Goal: Find specific page/section: Find specific page/section

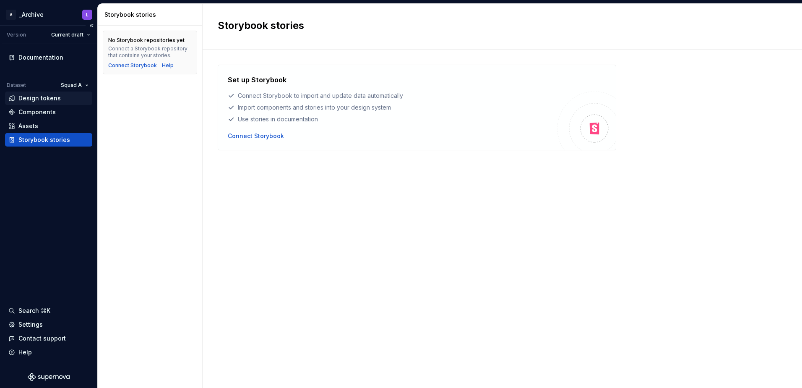
click at [47, 98] on div "Design tokens" at bounding box center [39, 98] width 42 height 8
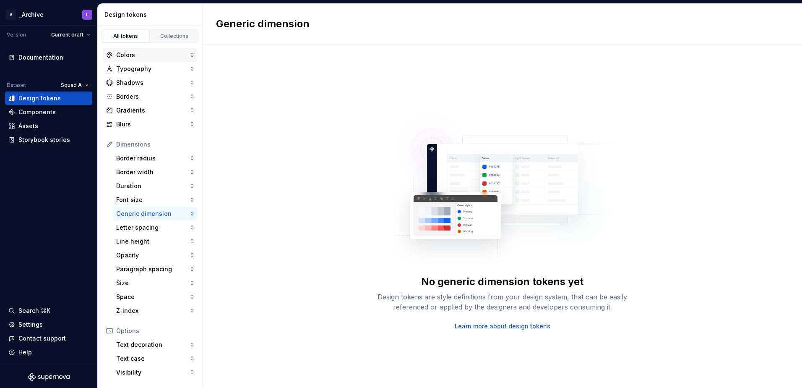
click at [128, 55] on div "Colors" at bounding box center [153, 55] width 74 height 8
click at [318, 110] on div "No color tokens yet Design tokens are style definitions from your design system…" at bounding box center [503, 215] width 600 height 343
